Goal: Navigation & Orientation: Find specific page/section

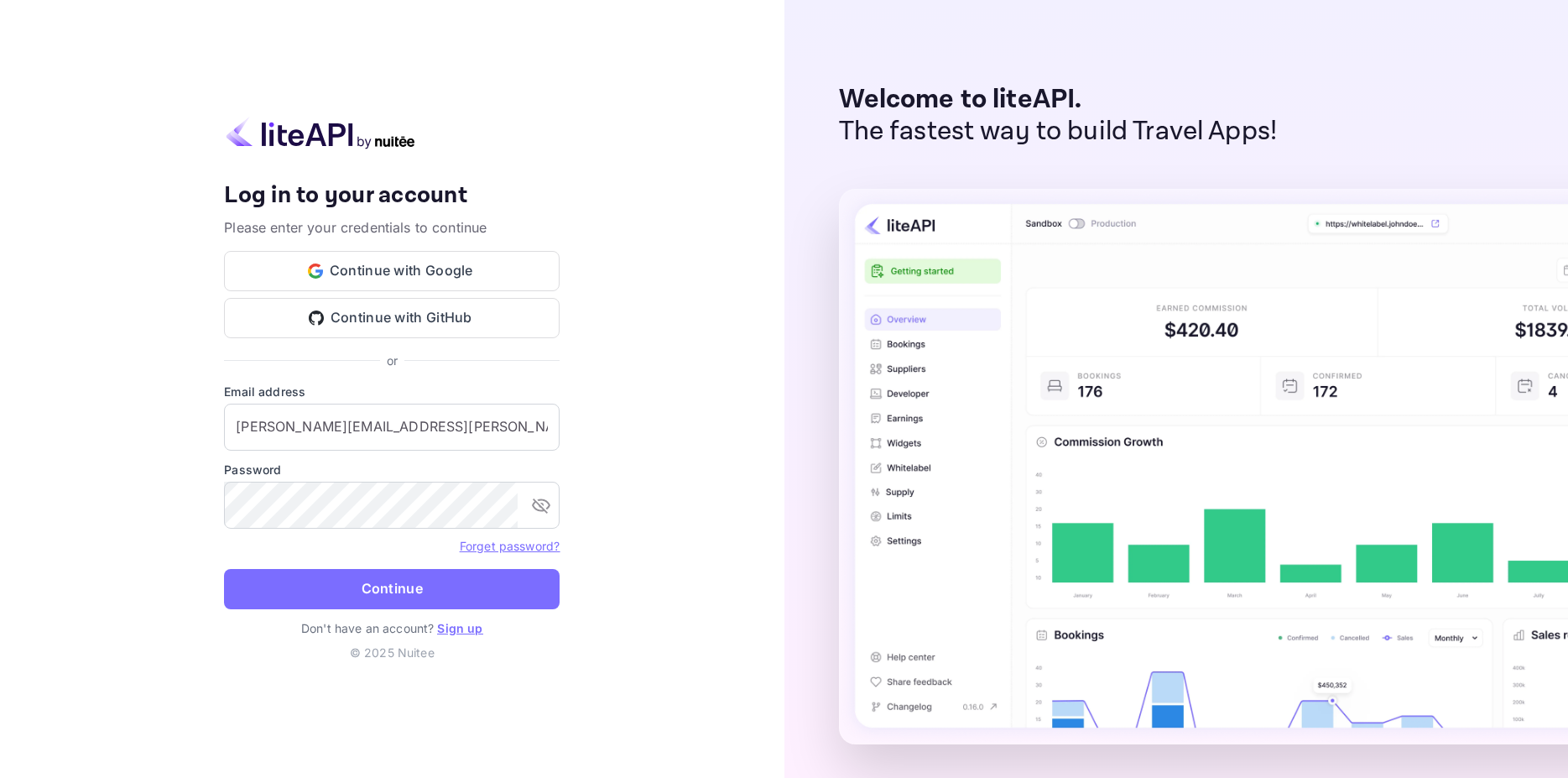
click at [167, 149] on div "Your account has been created successfully, a confirmation link has been sent t…" at bounding box center [392, 389] width 784 height 778
click at [374, 591] on button "Continue" at bounding box center [392, 589] width 336 height 40
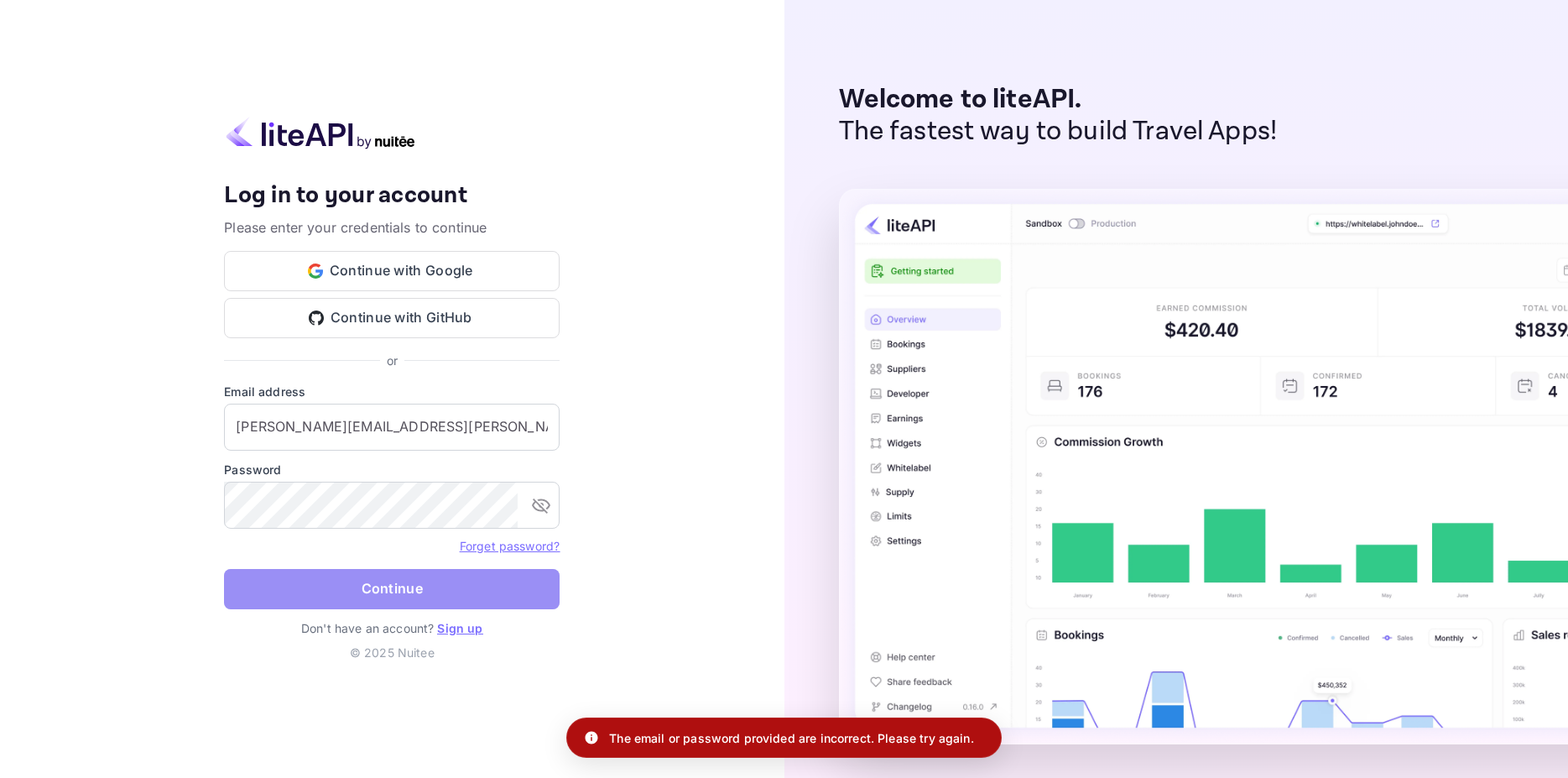
click at [407, 585] on button "Continue" at bounding box center [392, 589] width 336 height 40
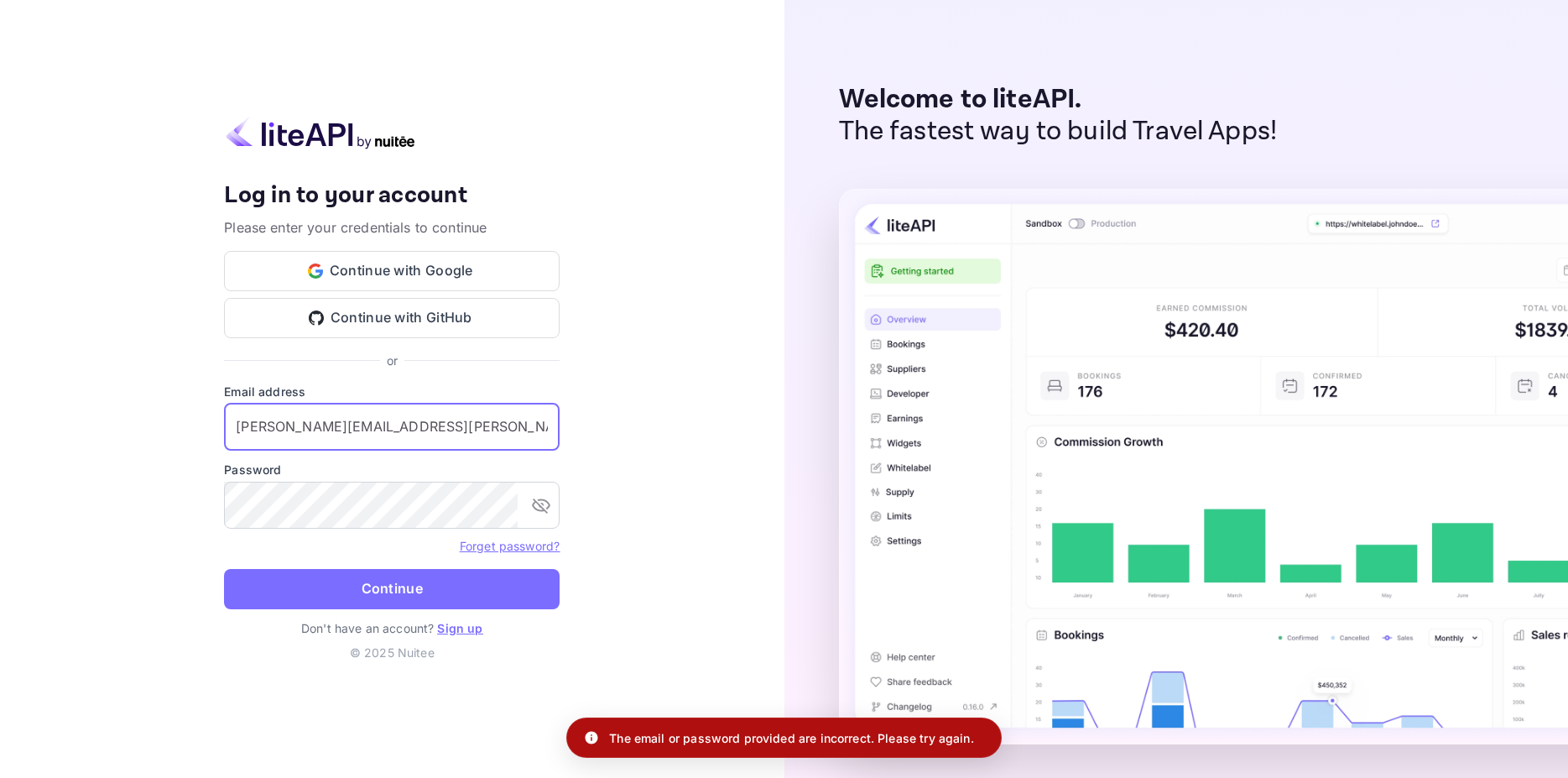
click at [448, 436] on input "[PERSON_NAME][EMAIL_ADDRESS][PERSON_NAME][DOMAIN_NAME]" at bounding box center [392, 427] width 336 height 47
click at [399, 590] on button "Continue" at bounding box center [392, 589] width 336 height 40
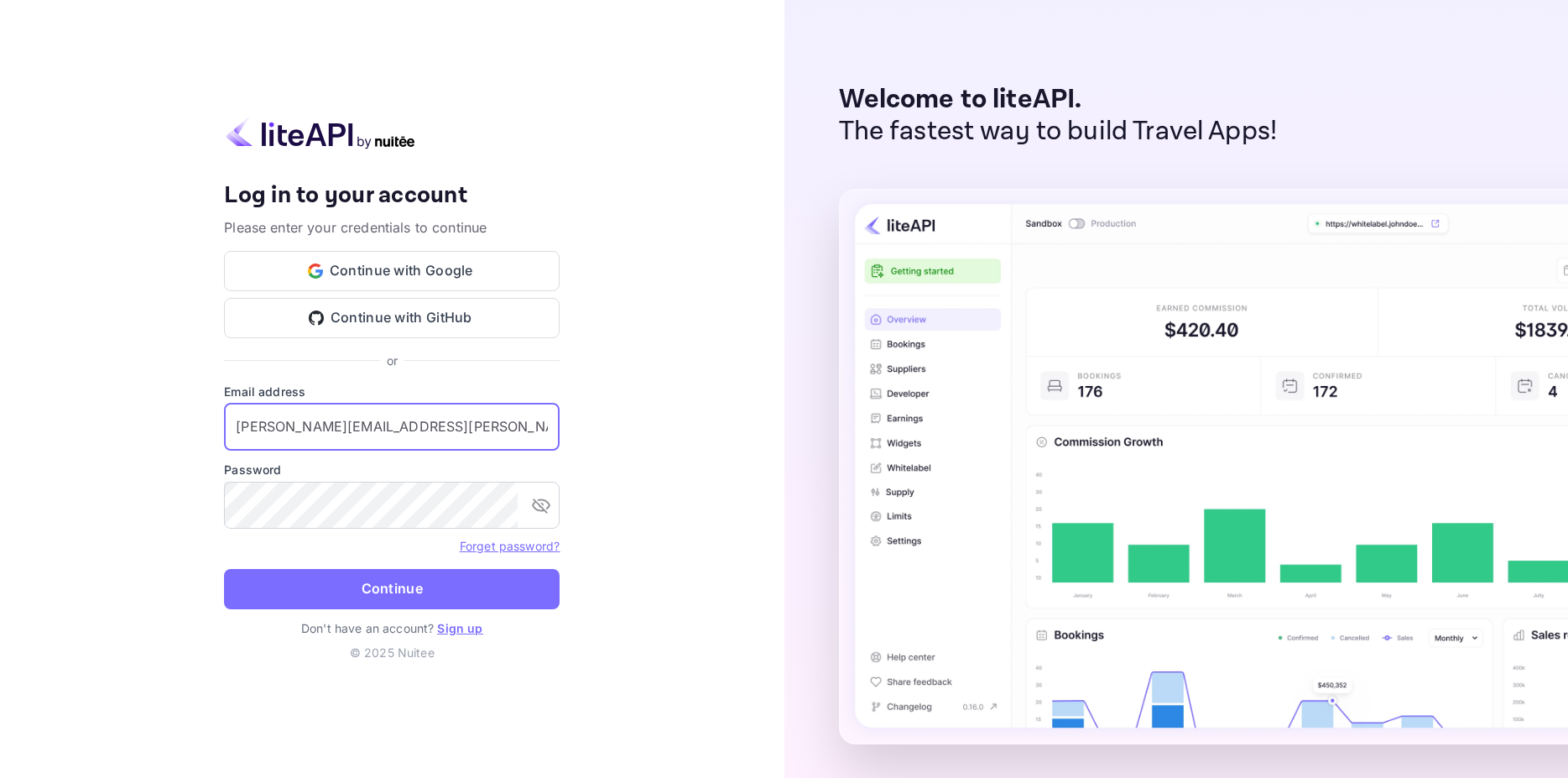
click at [457, 421] on input "[PERSON_NAME][EMAIL_ADDRESS][PERSON_NAME][DOMAIN_NAME]" at bounding box center [392, 427] width 336 height 47
click at [235, 424] on input "[PERSON_NAME][EMAIL_ADDRESS][PERSON_NAME][DOMAIN_NAME]" at bounding box center [392, 427] width 336 height 47
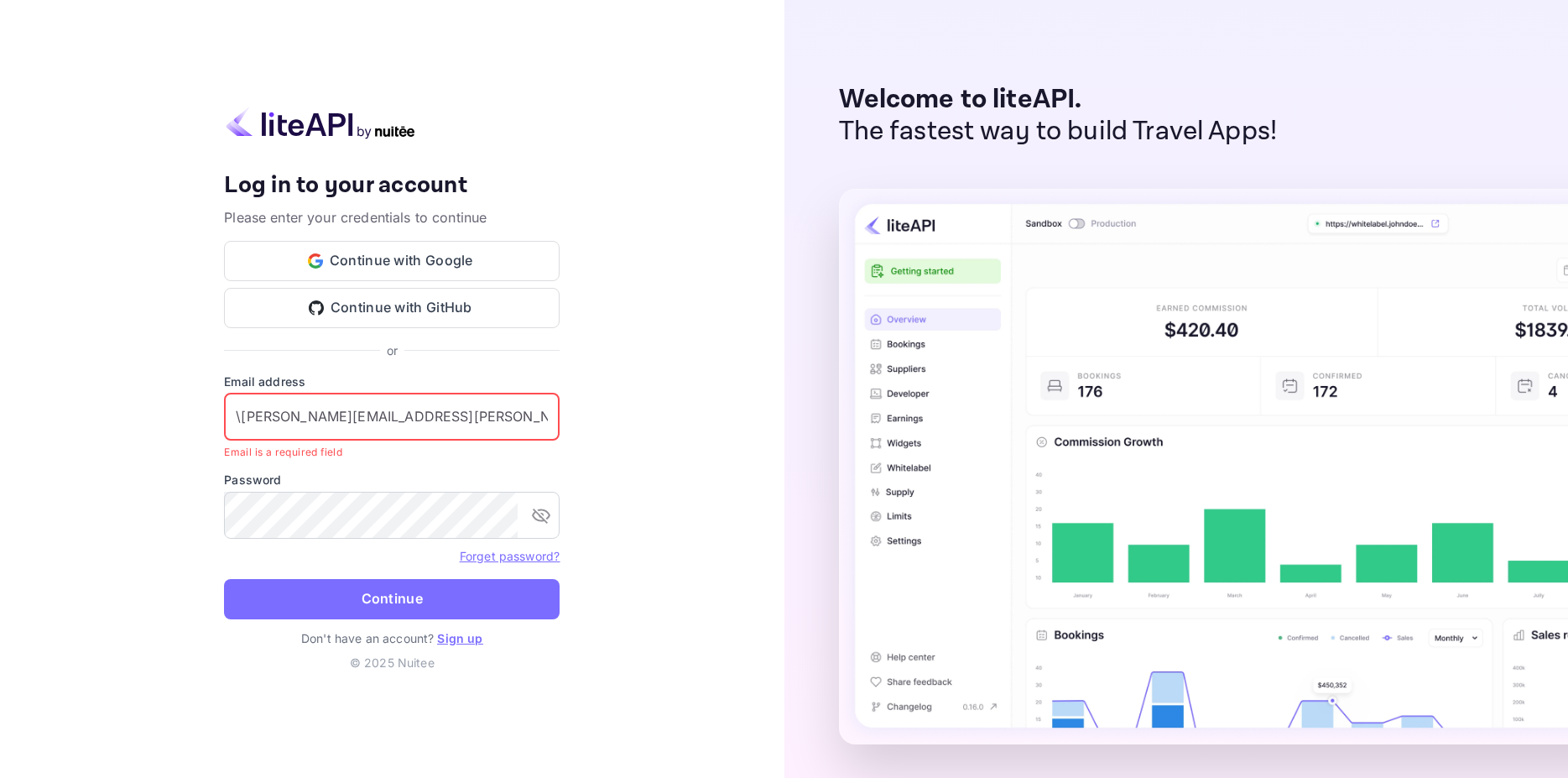
click at [434, 424] on input "\[PERSON_NAME][EMAIL_ADDRESS][PERSON_NAME][DOMAIN_NAME]" at bounding box center [392, 417] width 336 height 47
click at [240, 417] on input "\[PERSON_NAME][EMAIL_ADDRESS][PERSON_NAME][DOMAIN_NAME]" at bounding box center [392, 417] width 336 height 47
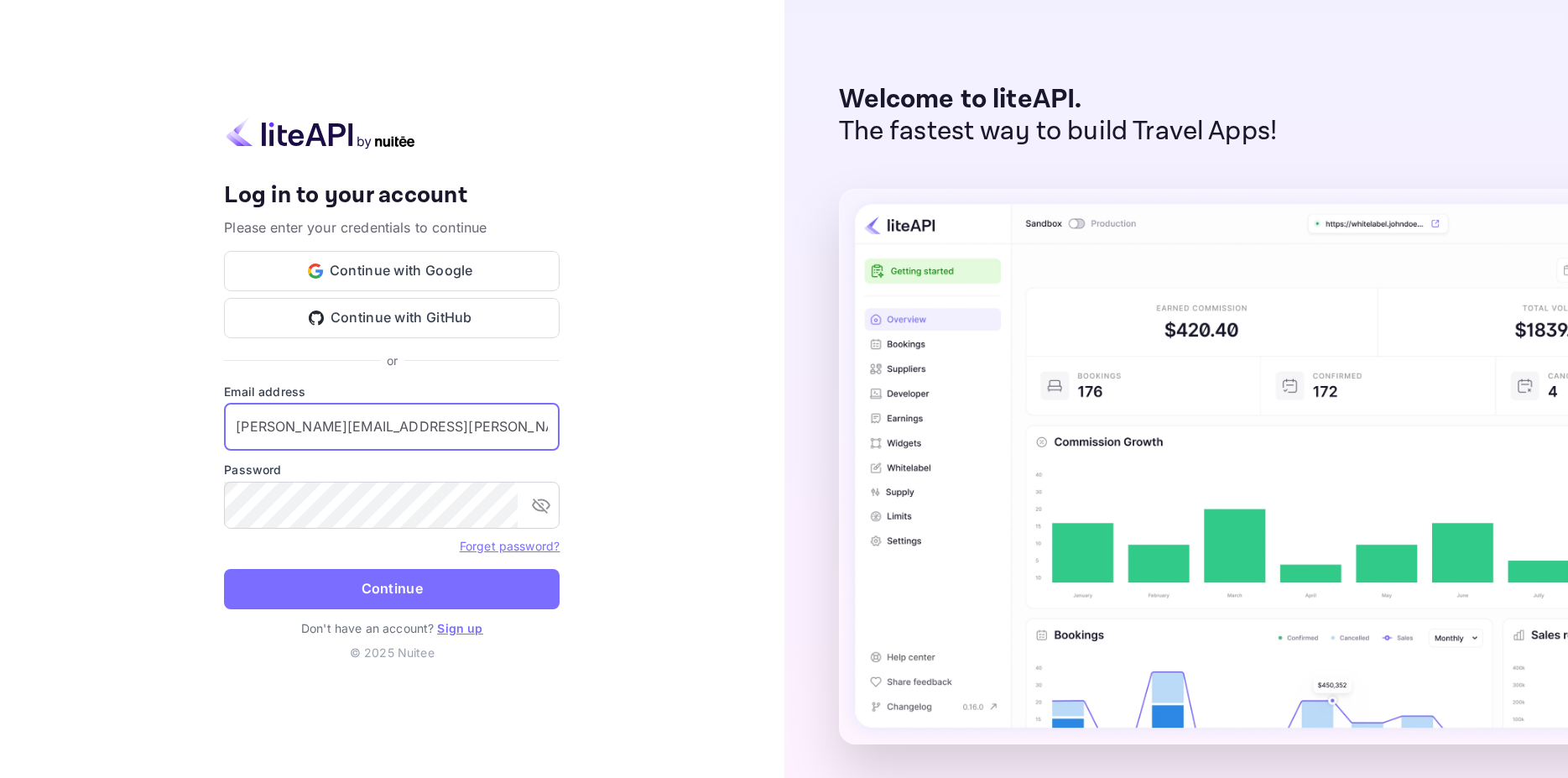
click at [376, 425] on input "[PERSON_NAME][EMAIL_ADDRESS][PERSON_NAME][DOMAIN_NAME]" at bounding box center [392, 427] width 336 height 47
click at [378, 427] on input "[PERSON_NAME][EMAIL_ADDRESS][PERSON_NAME][DOMAIN_NAME]" at bounding box center [392, 427] width 336 height 47
type input "[PERSON_NAME][EMAIL_ADDRESS][PERSON_NAME][DOMAIN_NAME]"
click at [224, 569] on button "Continue" at bounding box center [392, 589] width 336 height 40
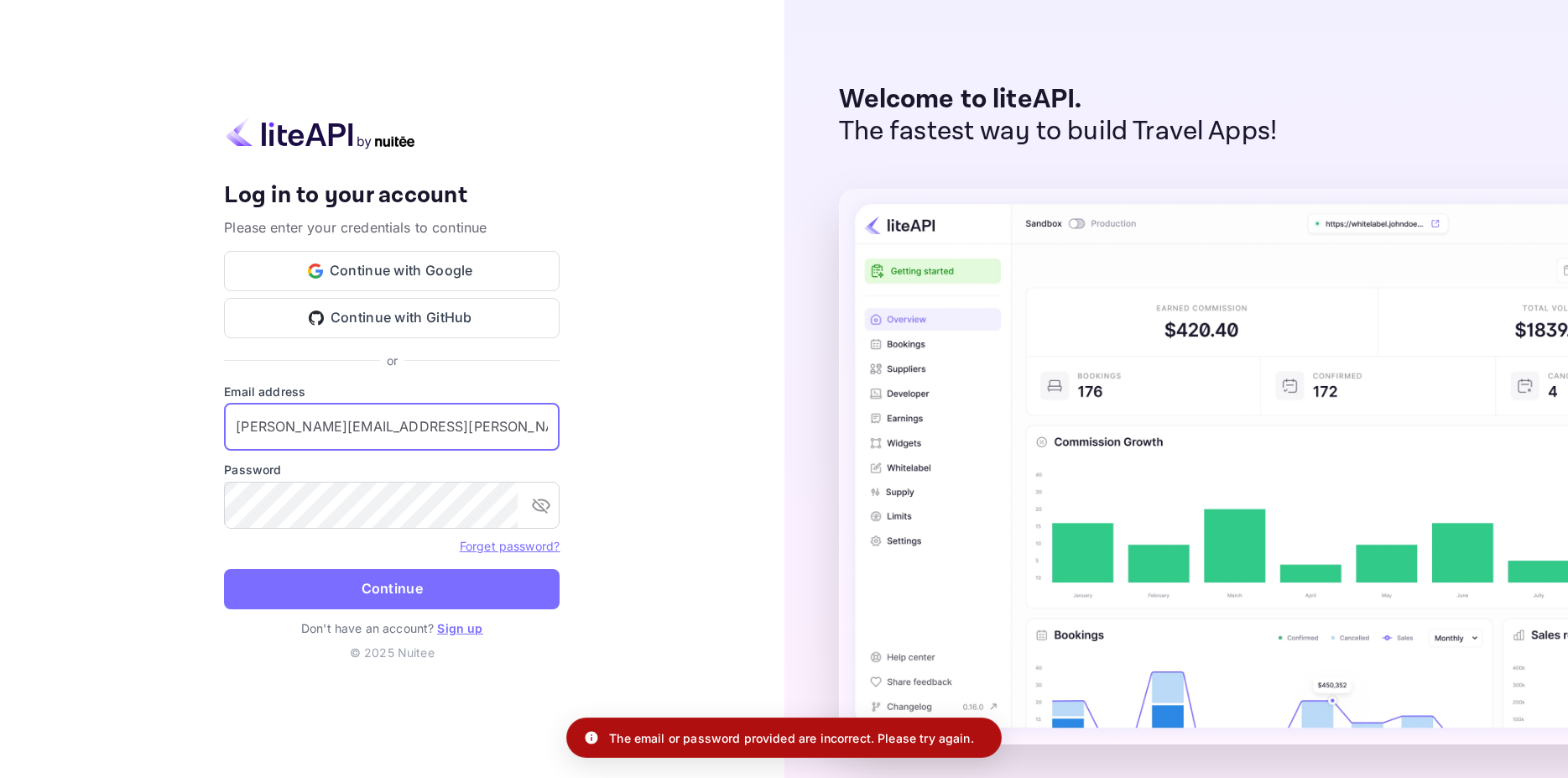
click at [468, 427] on input "[PERSON_NAME][EMAIL_ADDRESS][PERSON_NAME][DOMAIN_NAME]" at bounding box center [392, 427] width 336 height 47
click at [294, 433] on input "[PERSON_NAME][EMAIL_ADDRESS][PERSON_NAME][DOMAIN_NAME]" at bounding box center [392, 427] width 336 height 47
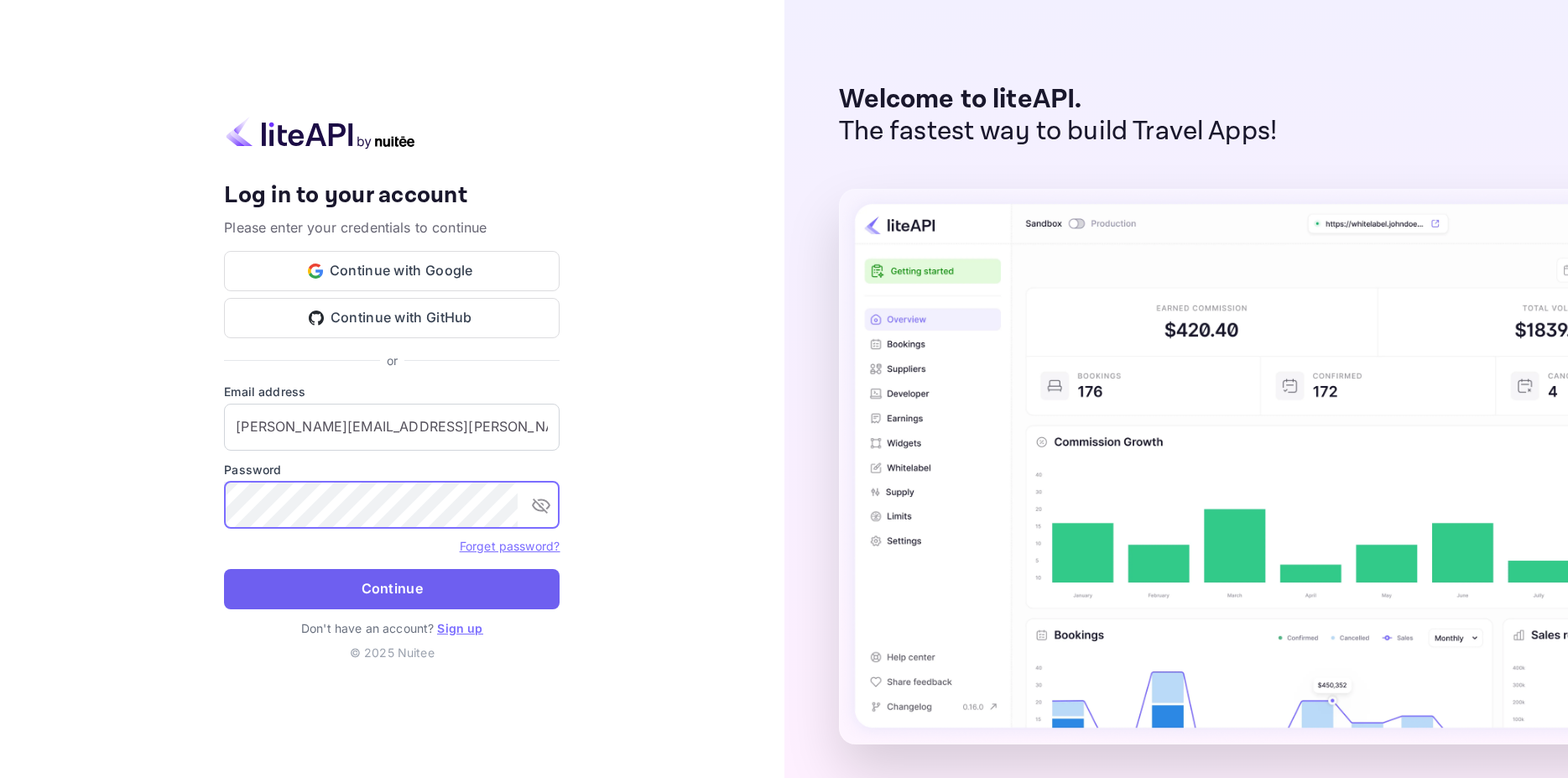
click at [338, 576] on button "Continue" at bounding box center [392, 589] width 336 height 40
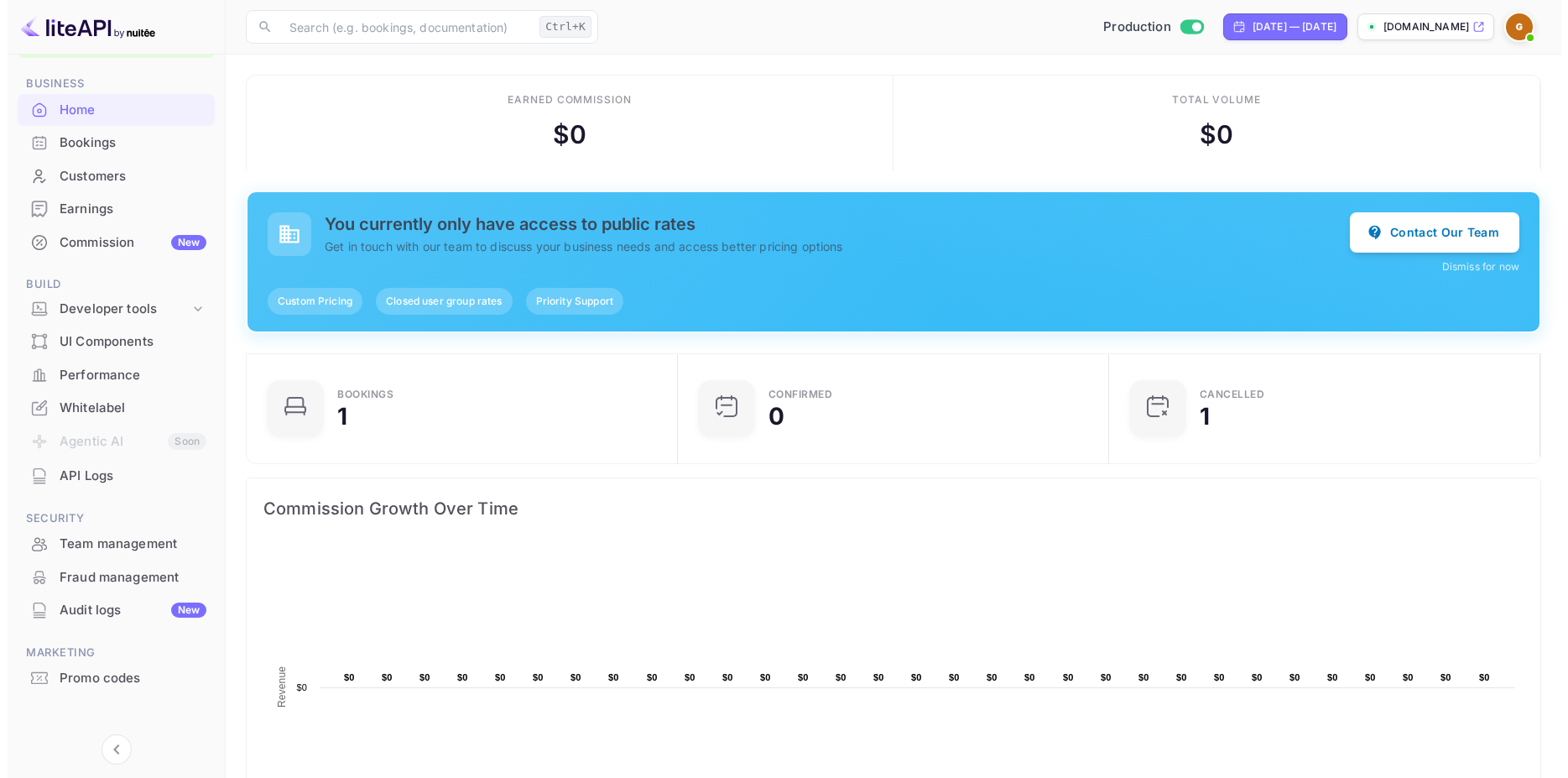
scroll to position [65, 0]
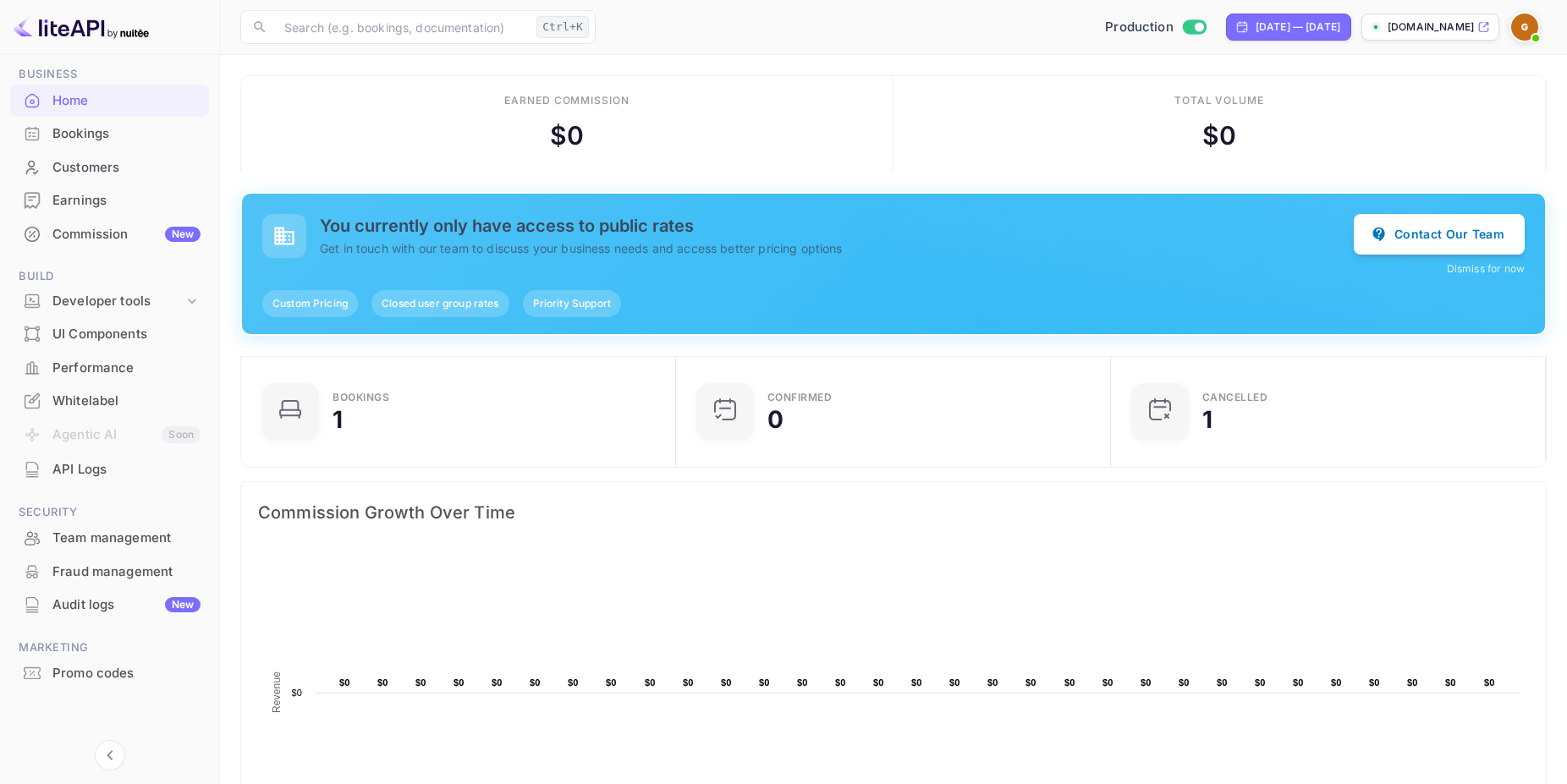
click at [93, 159] on div "Customers" at bounding box center [127, 167] width 148 height 19
click at [87, 130] on div "Bookings" at bounding box center [127, 134] width 148 height 19
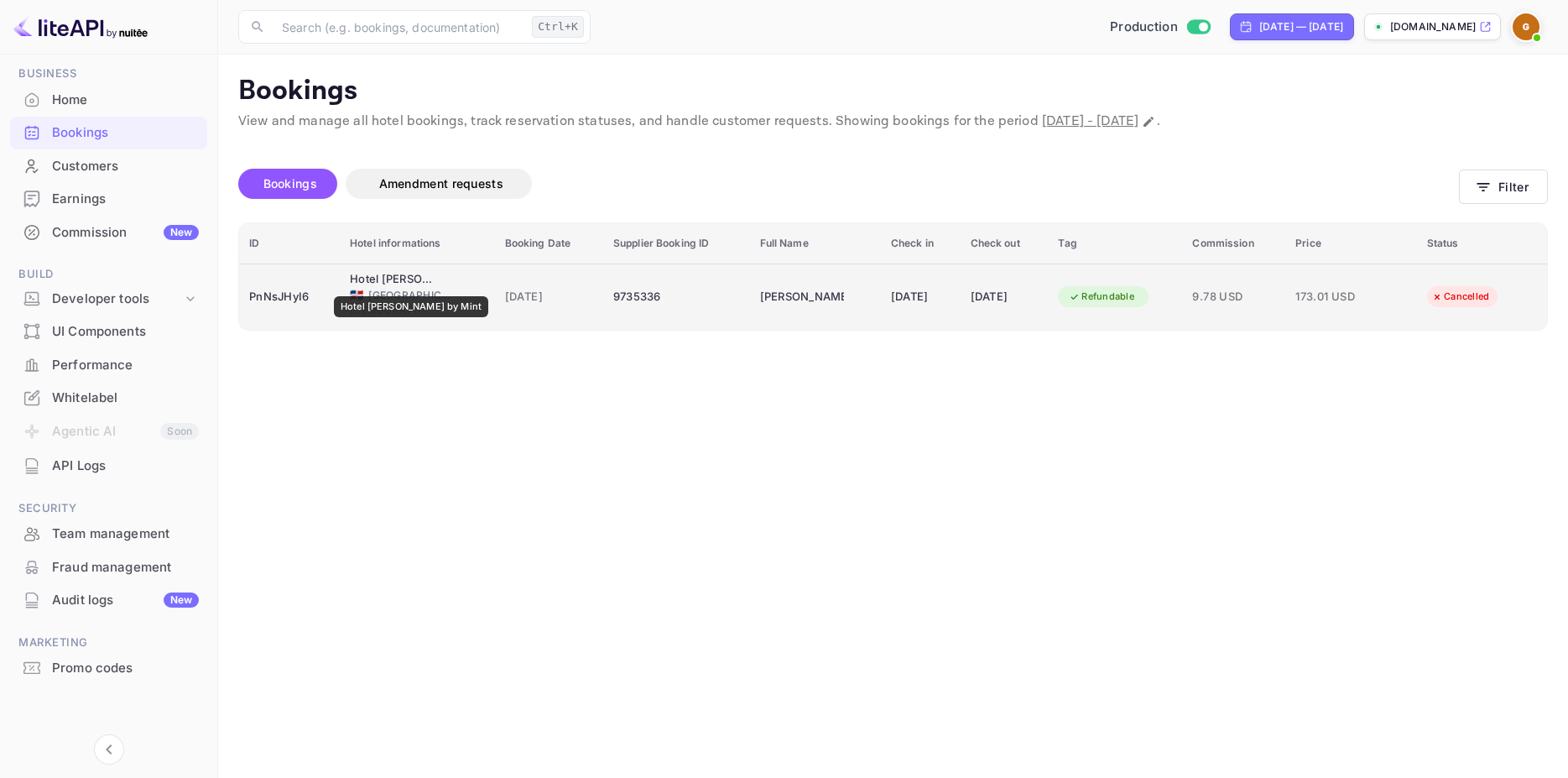
click at [392, 284] on div "Hotel [PERSON_NAME] by Mint" at bounding box center [392, 279] width 84 height 17
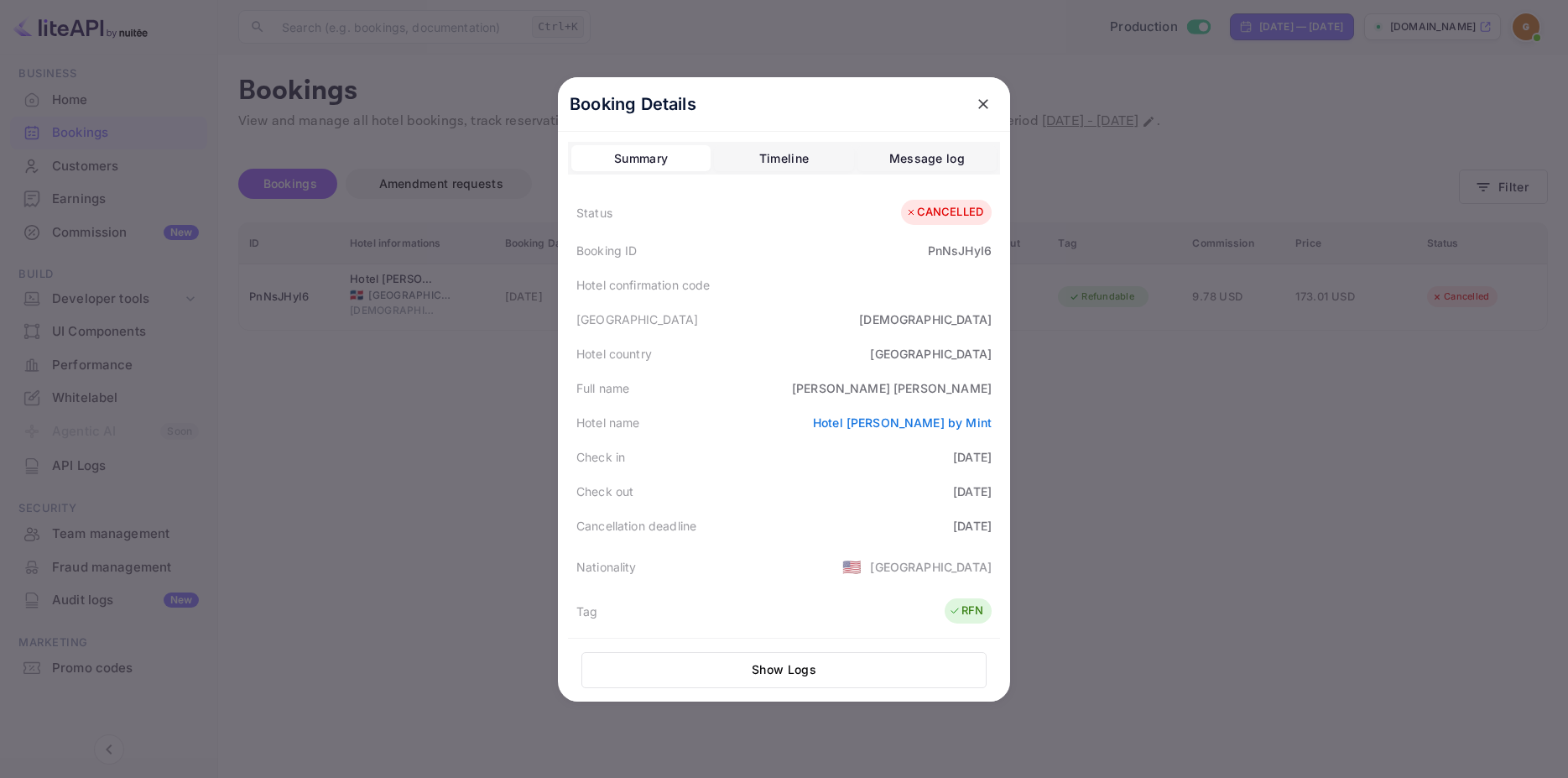
click at [501, 425] on div at bounding box center [784, 389] width 1568 height 778
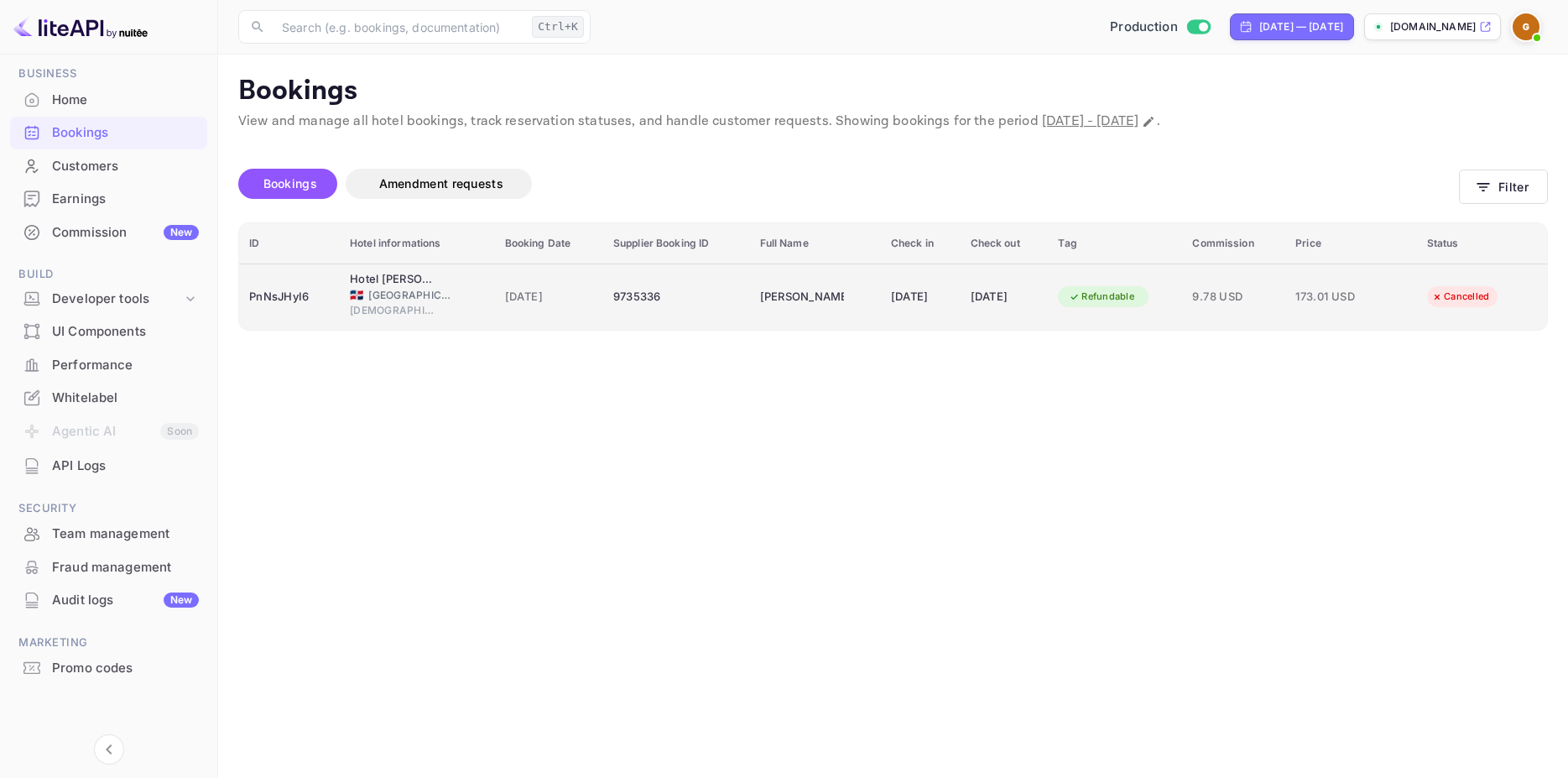
click at [297, 293] on div "PnNsJHyI6" at bounding box center [289, 296] width 80 height 27
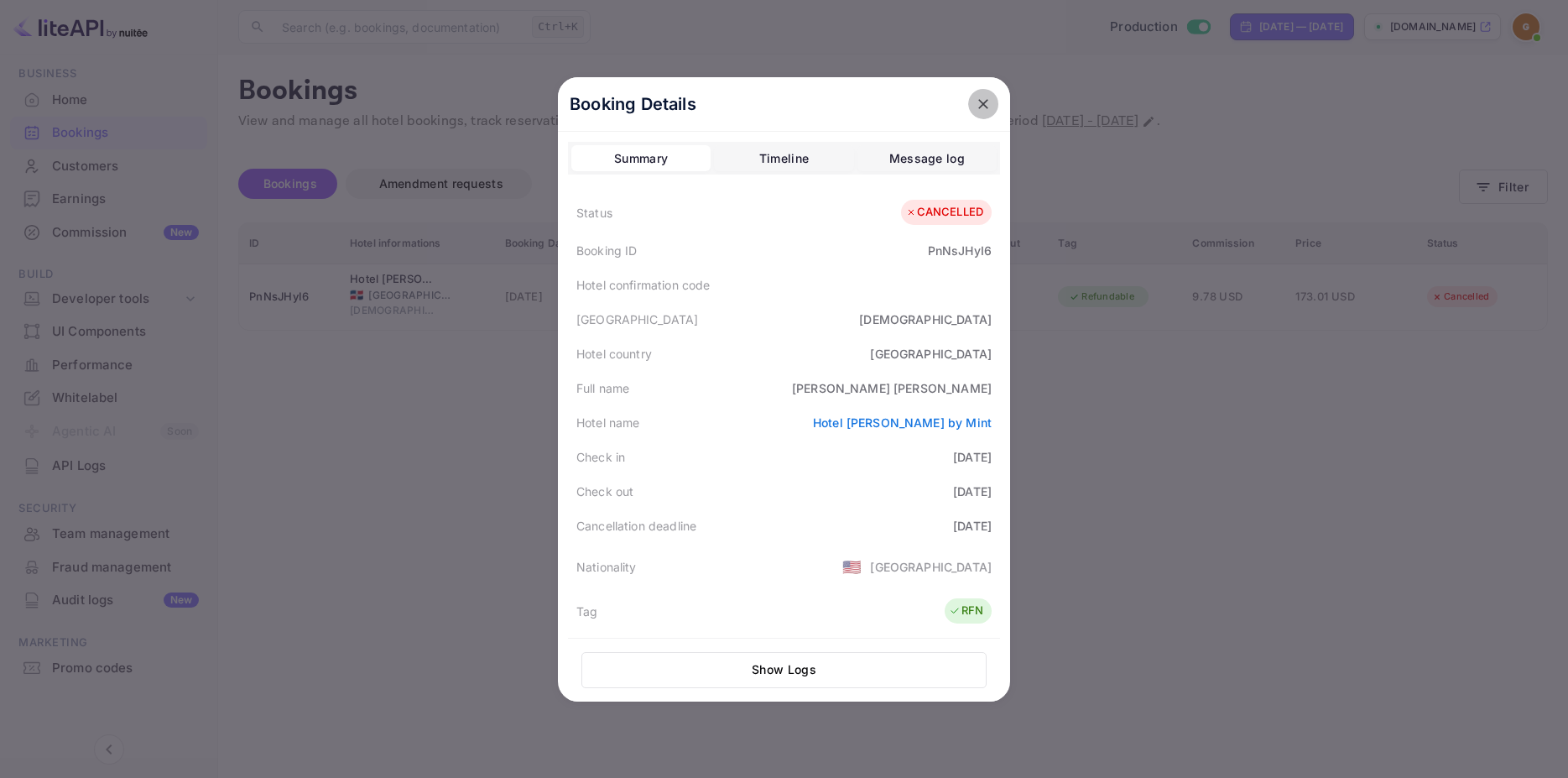
click at [975, 95] on icon "close" at bounding box center [982, 103] width 17 height 17
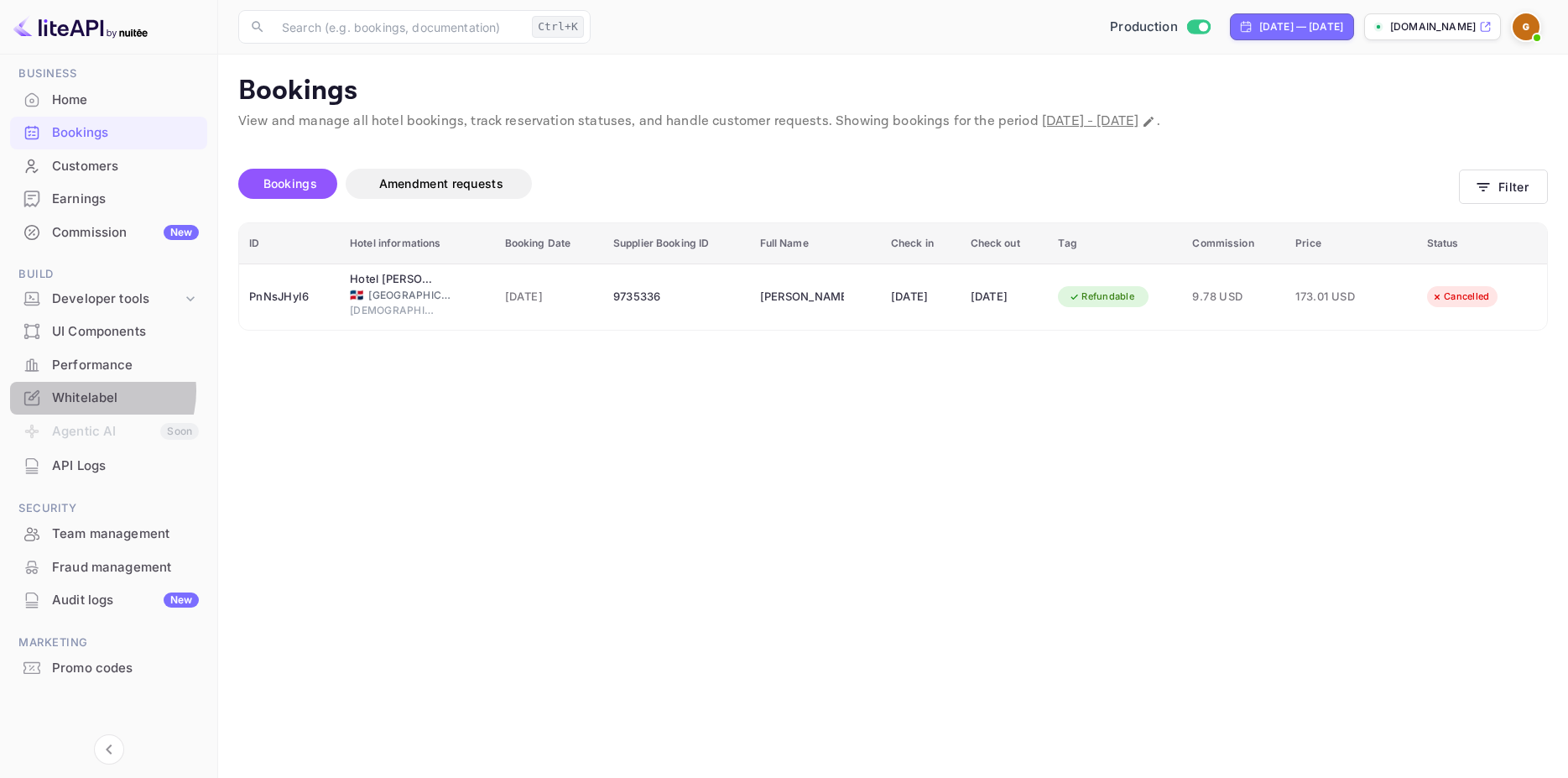
click at [90, 392] on div "Whitelabel" at bounding box center [126, 398] width 147 height 19
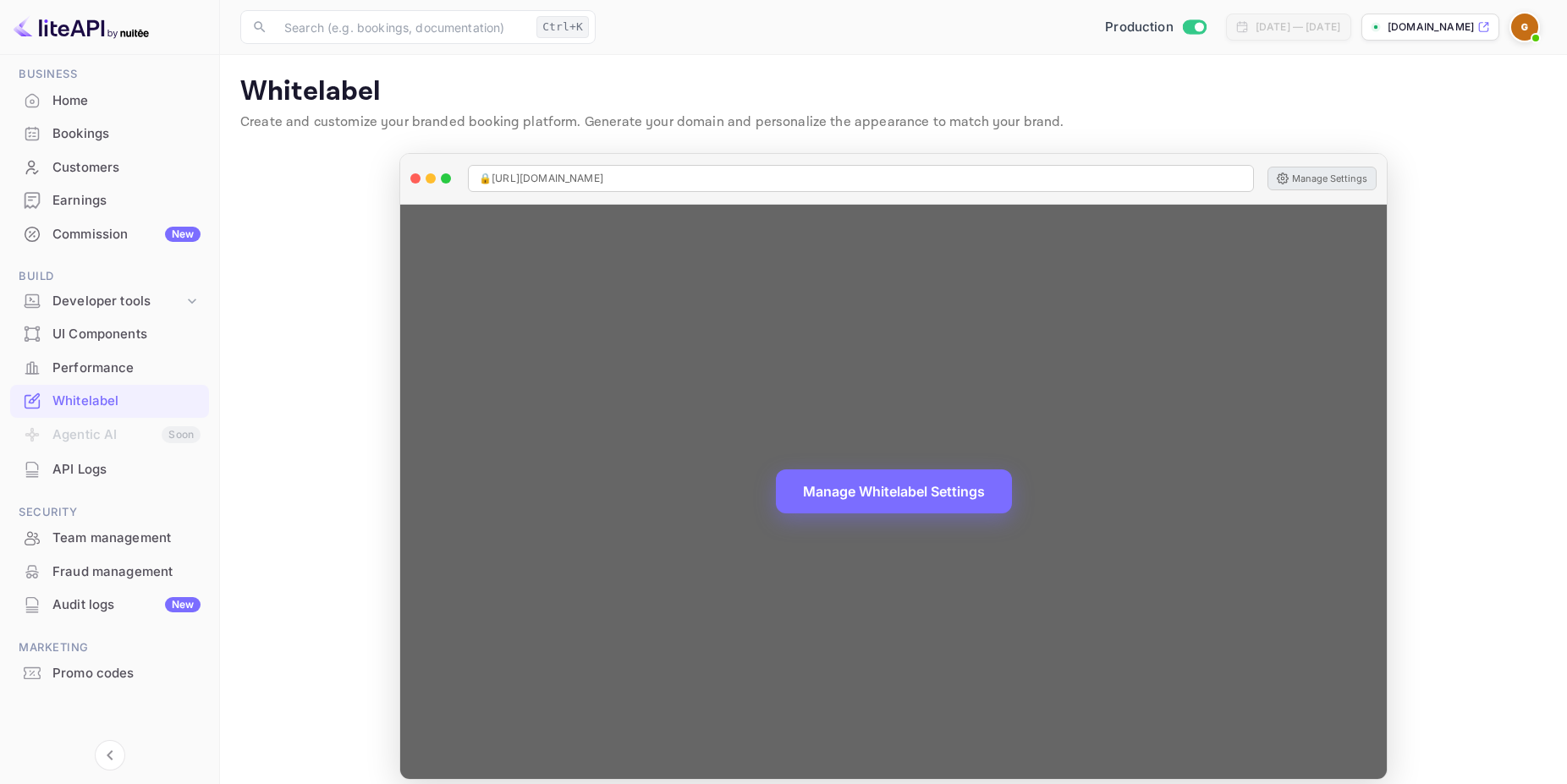
click at [1313, 175] on button "Manage Settings" at bounding box center [1322, 178] width 109 height 24
click at [1314, 173] on button "Manage Settings" at bounding box center [1322, 178] width 109 height 24
